Goal: Information Seeking & Learning: Find specific fact

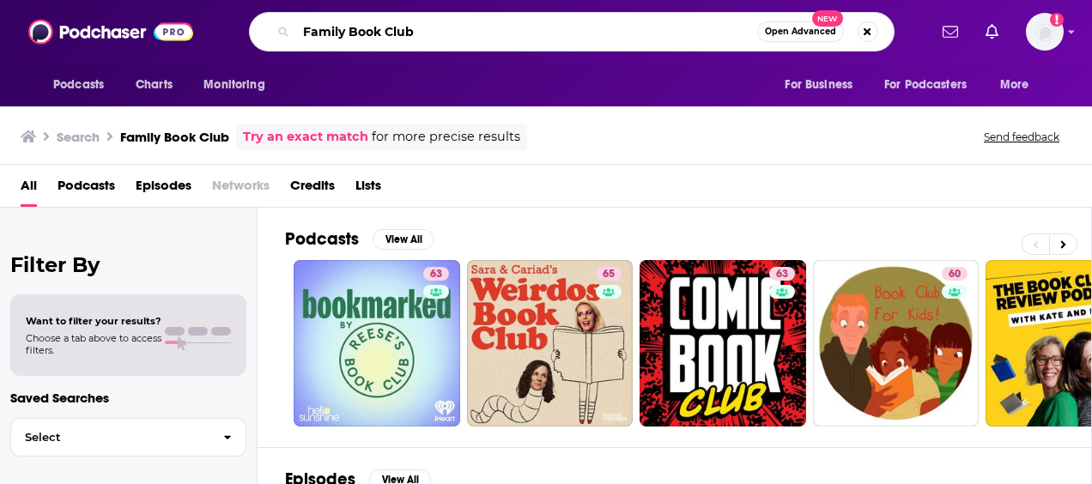
click at [463, 38] on input "Family Book Club" at bounding box center [526, 31] width 461 height 27
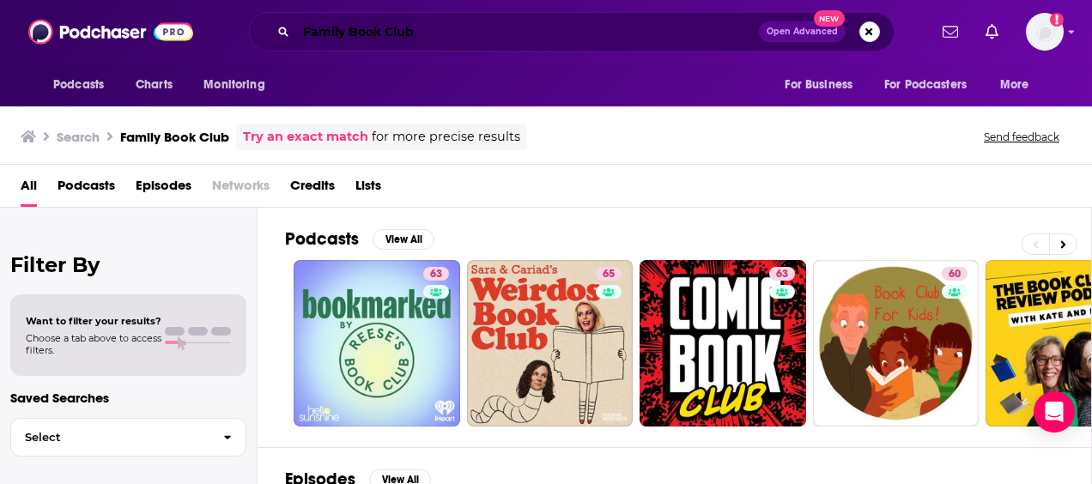
click at [554, 43] on input "Family Book Club" at bounding box center [527, 31] width 463 height 27
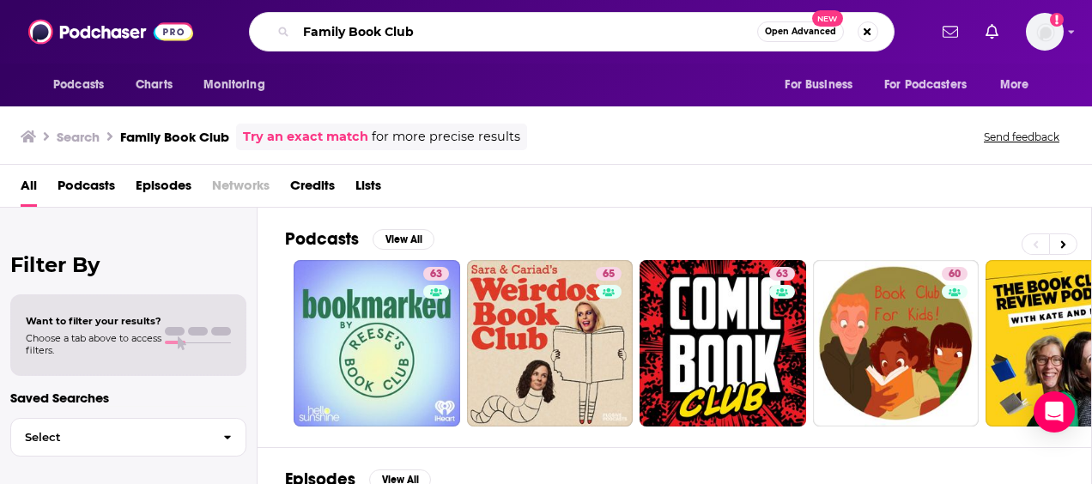
paste input "Alex Kirby"
type input "Family Book Club [PERSON_NAME]"
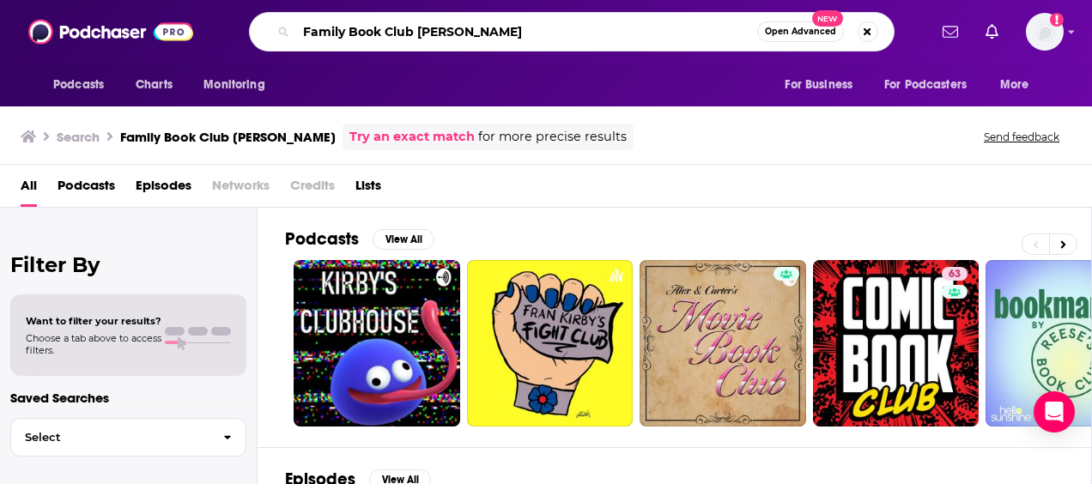
click at [561, 19] on input "Family Book Club [PERSON_NAME]" at bounding box center [526, 31] width 461 height 27
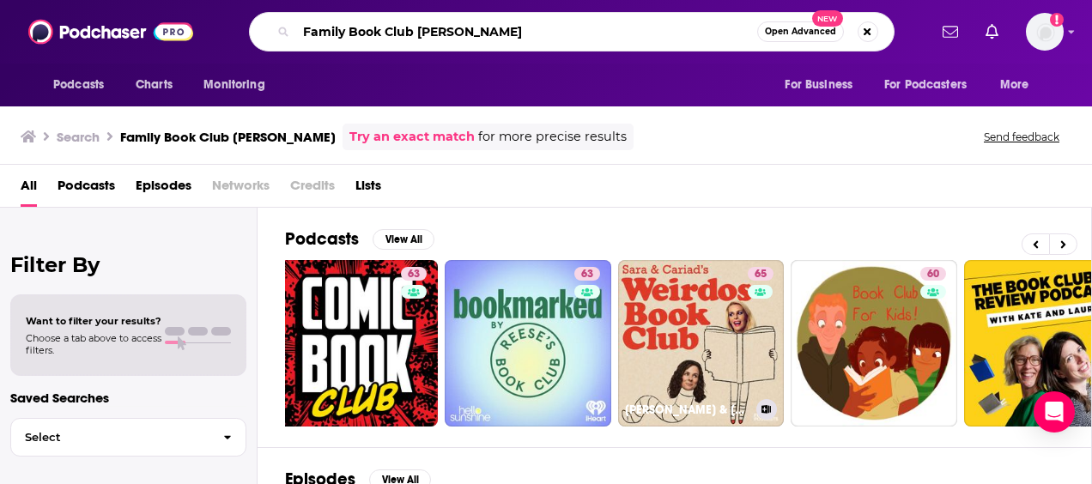
scroll to position [0, 769]
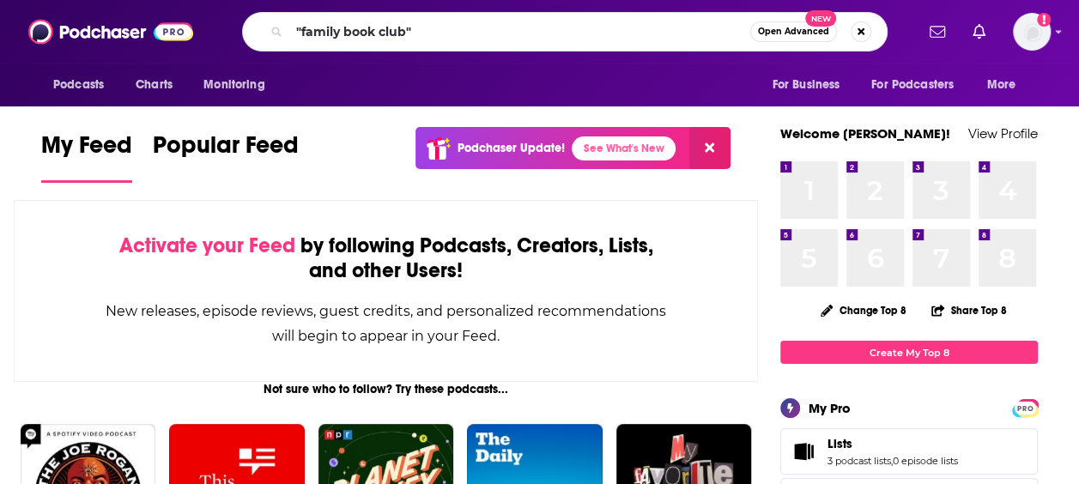
type input ""family book club""
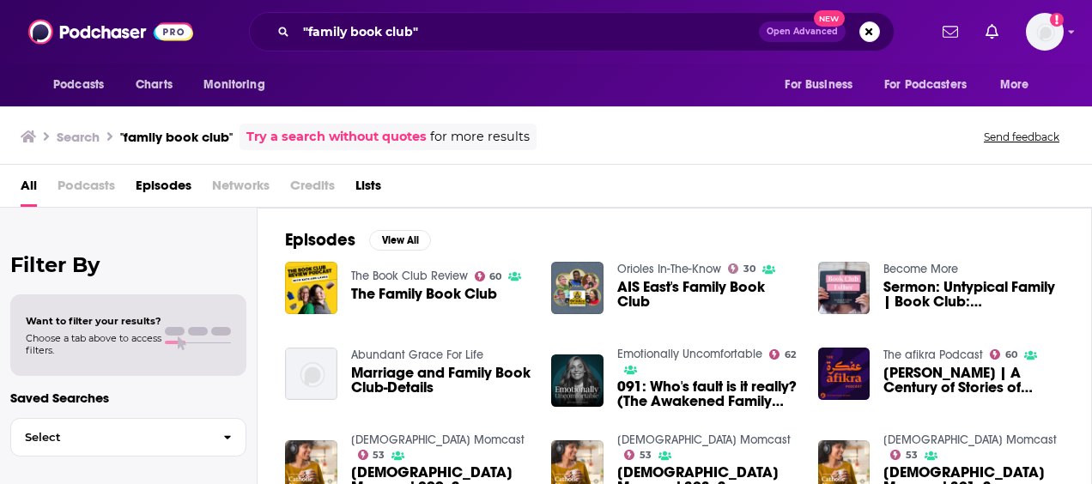
click at [419, 295] on span "The Family Book Club" at bounding box center [424, 294] width 146 height 15
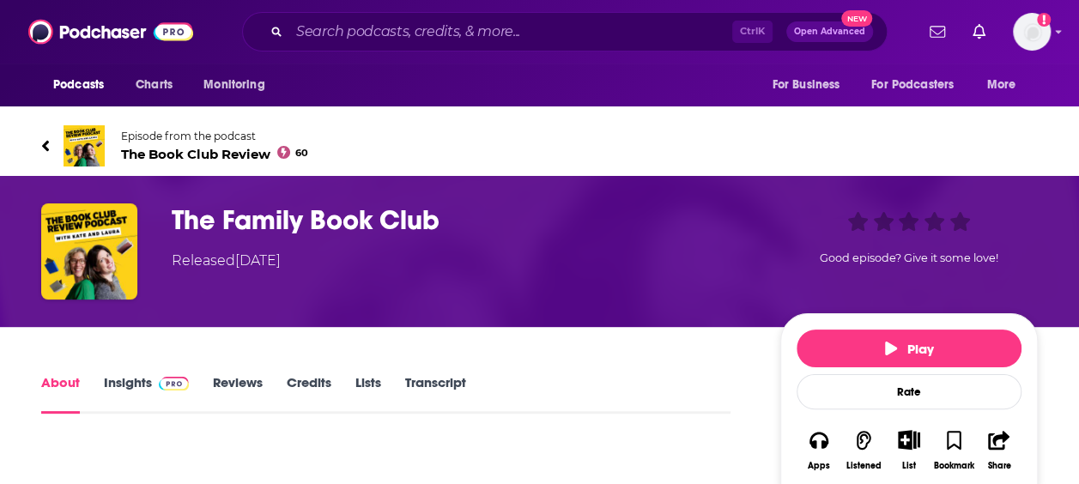
scroll to position [285, 0]
